Goal: Task Accomplishment & Management: Use online tool/utility

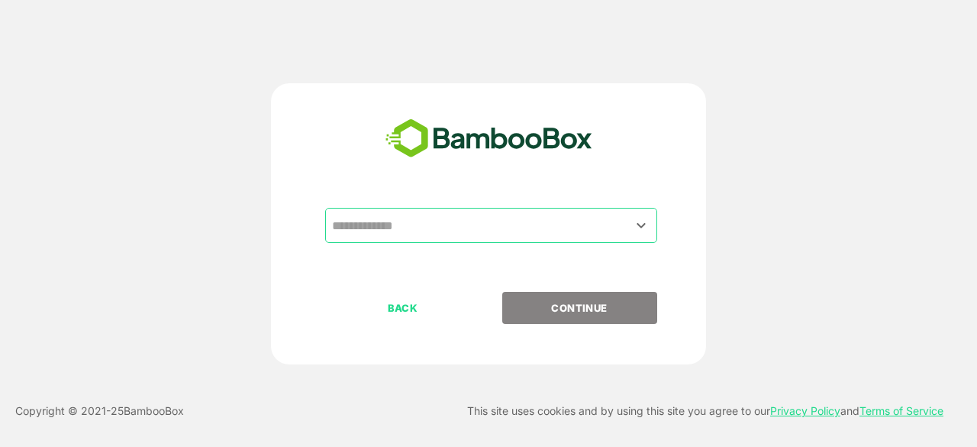
click at [469, 224] on input "text" at bounding box center [491, 225] width 326 height 29
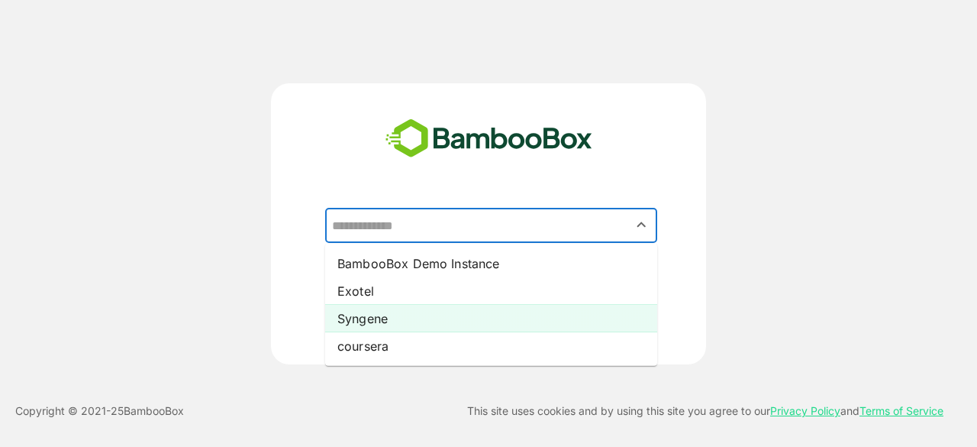
click at [457, 306] on li "Syngene" at bounding box center [491, 318] width 332 height 27
type input "*******"
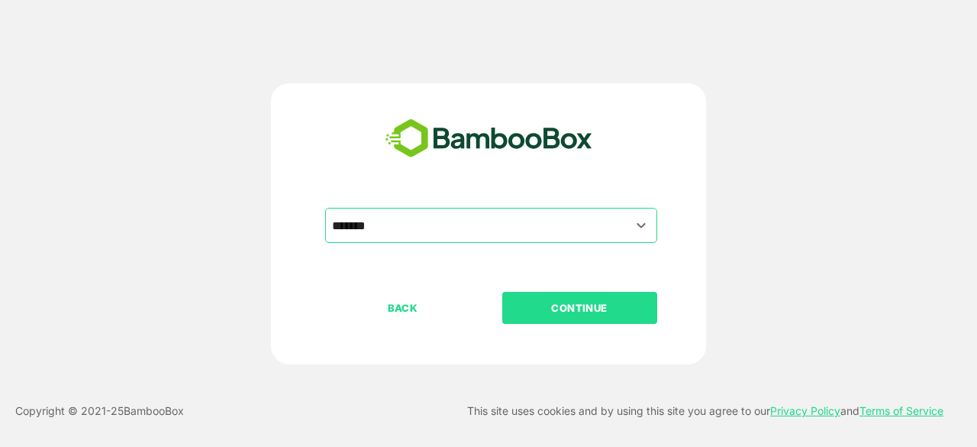
click at [570, 315] on p "CONTINUE" at bounding box center [579, 307] width 153 height 17
